Goal: Task Accomplishment & Management: Complete application form

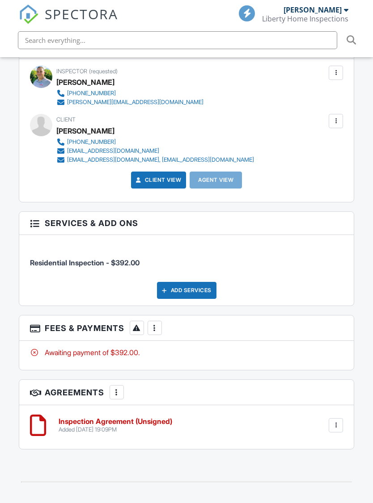
scroll to position [1146, 0]
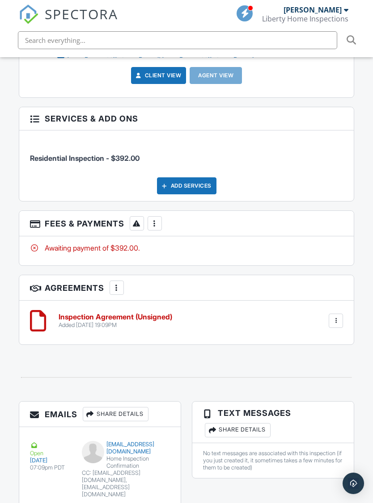
click at [152, 219] on div at bounding box center [154, 223] width 9 height 9
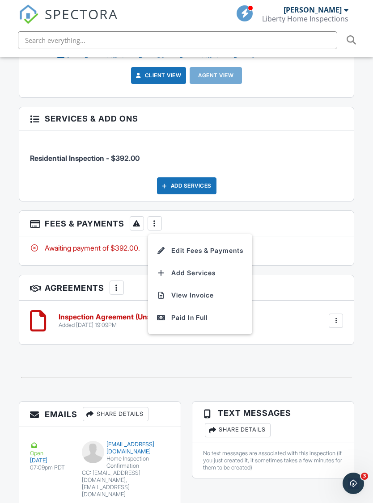
scroll to position [0, 0]
click at [204, 312] on div "Paid In Full" at bounding box center [200, 317] width 86 height 11
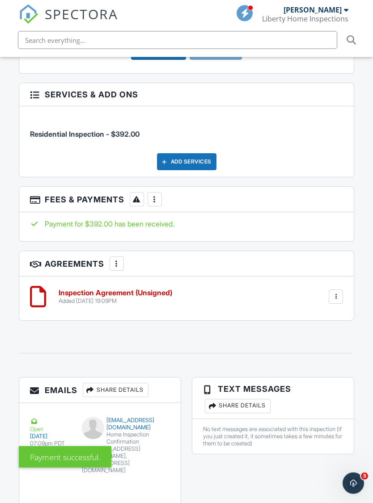
scroll to position [1210, 0]
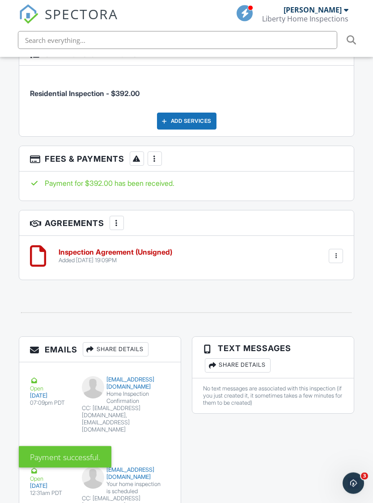
click at [144, 257] on div "Added [DATE] 19:09PM" at bounding box center [116, 260] width 114 height 7
click at [126, 249] on h6 "Inspection Agreement (Unsigned)" at bounding box center [116, 253] width 114 height 8
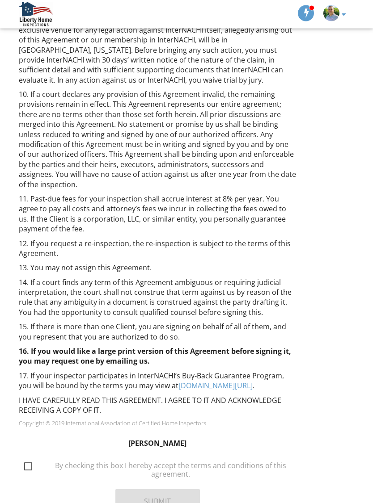
scroll to position [890, 0]
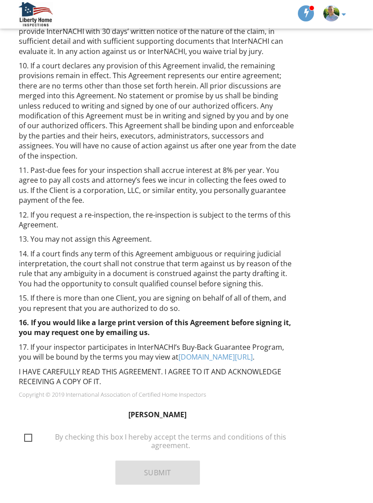
click at [26, 433] on label "By checking this box I hereby accept the terms and conditions of this agreement." at bounding box center [163, 438] width 278 height 11
click at [25, 431] on input "By checking this box I hereby accept the terms and conditions of this agreement." at bounding box center [22, 434] width 6 height 6
checkbox input "true"
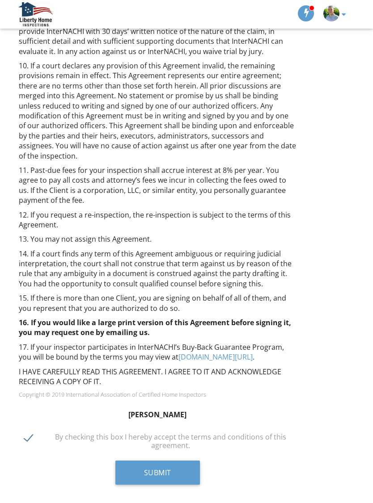
click at [167, 461] on button "Submit" at bounding box center [157, 473] width 84 height 24
